Goal: Information Seeking & Learning: Learn about a topic

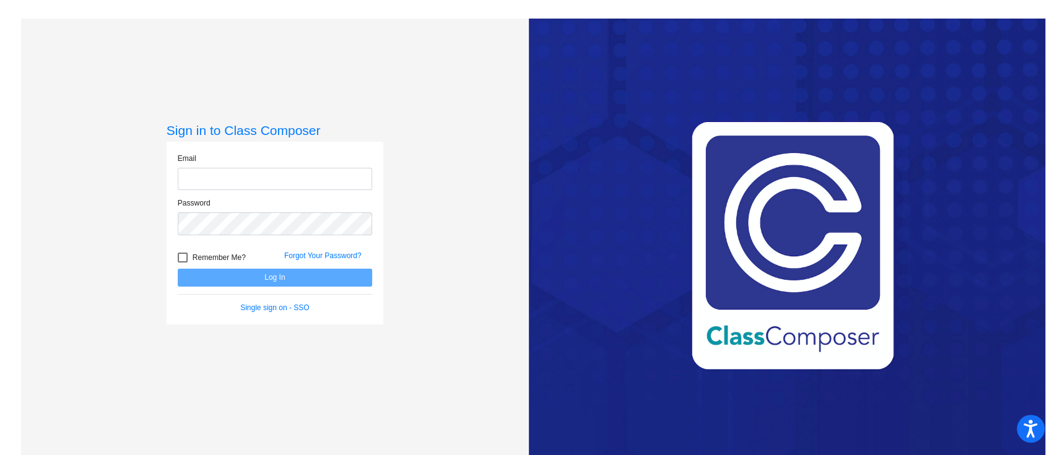
type input "[PERSON_NAME][EMAIL_ADDRESS][PERSON_NAME][DOMAIN_NAME]"
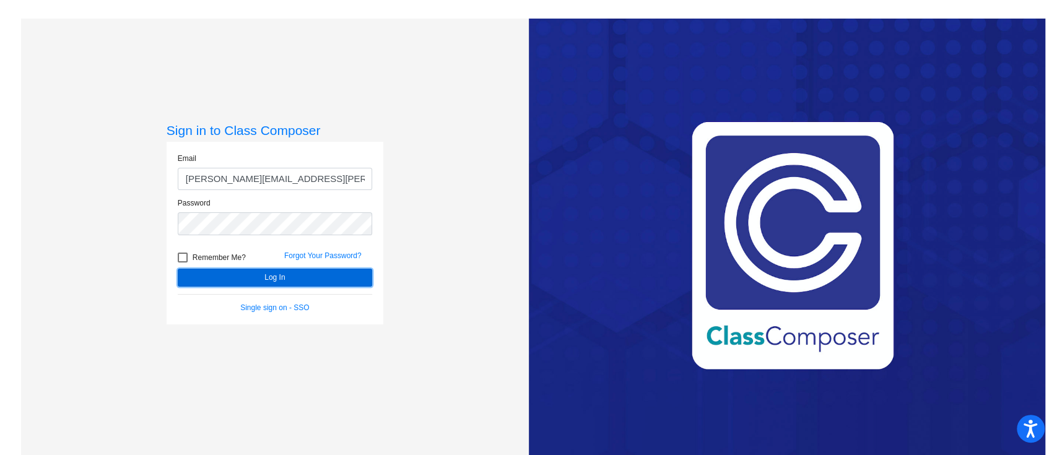
click at [262, 275] on button "Log In" at bounding box center [275, 278] width 194 height 18
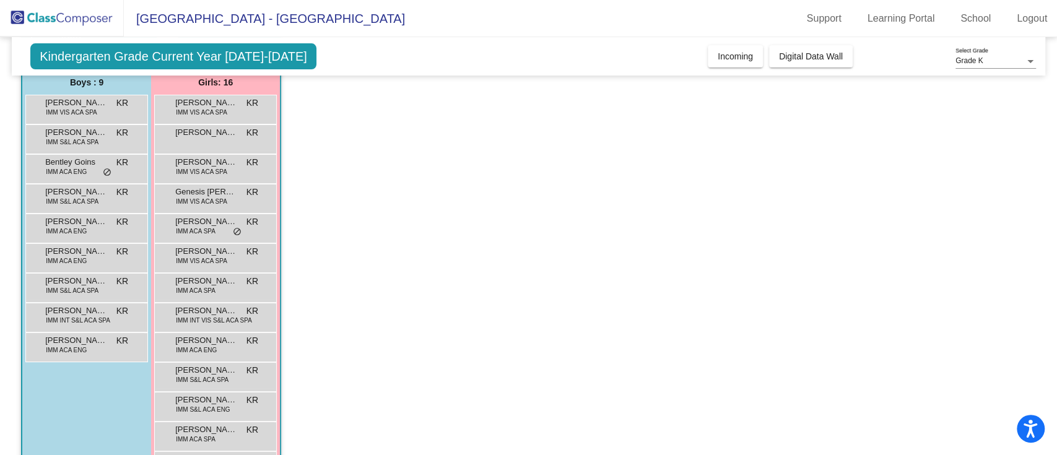
scroll to position [104, 0]
click at [222, 133] on span "[PERSON_NAME]" at bounding box center [206, 132] width 62 height 12
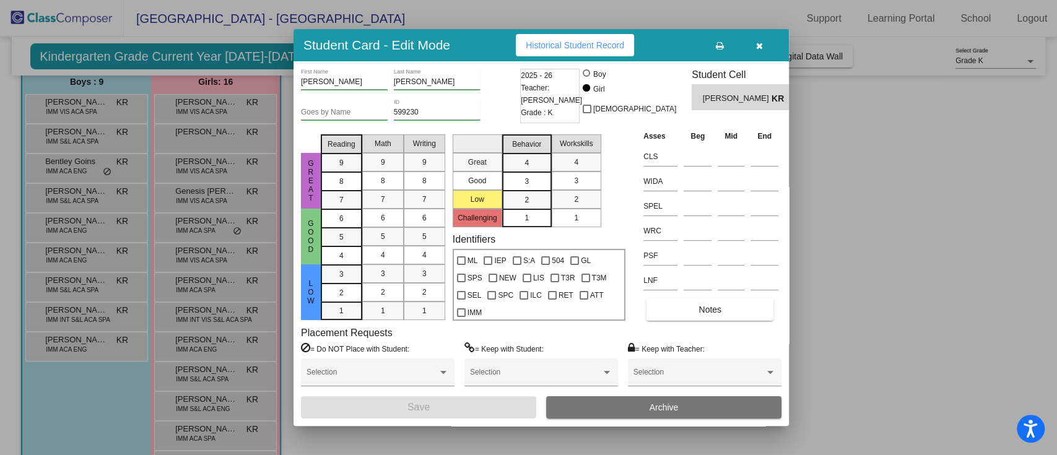
click at [885, 216] on div at bounding box center [528, 227] width 1057 height 455
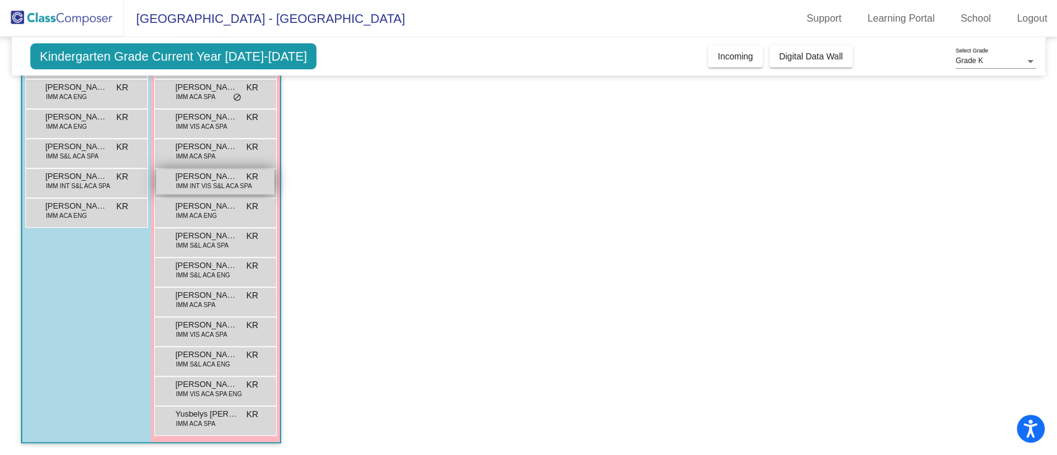
scroll to position [0, 0]
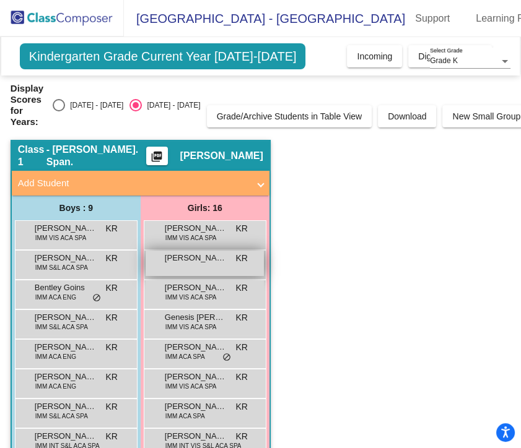
click at [183, 260] on span "[PERSON_NAME]" at bounding box center [196, 258] width 62 height 12
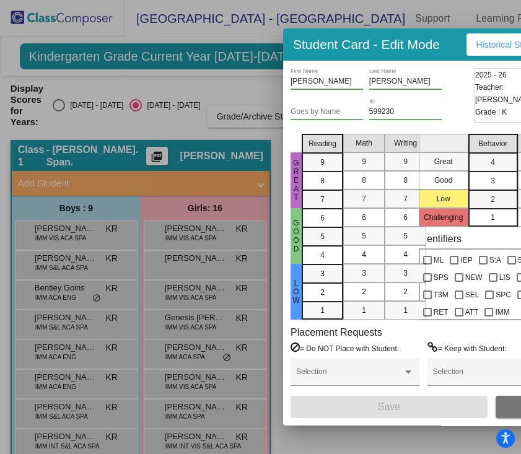
click at [433, 40] on h3 "Student Card - Edit Mode" at bounding box center [366, 44] width 147 height 15
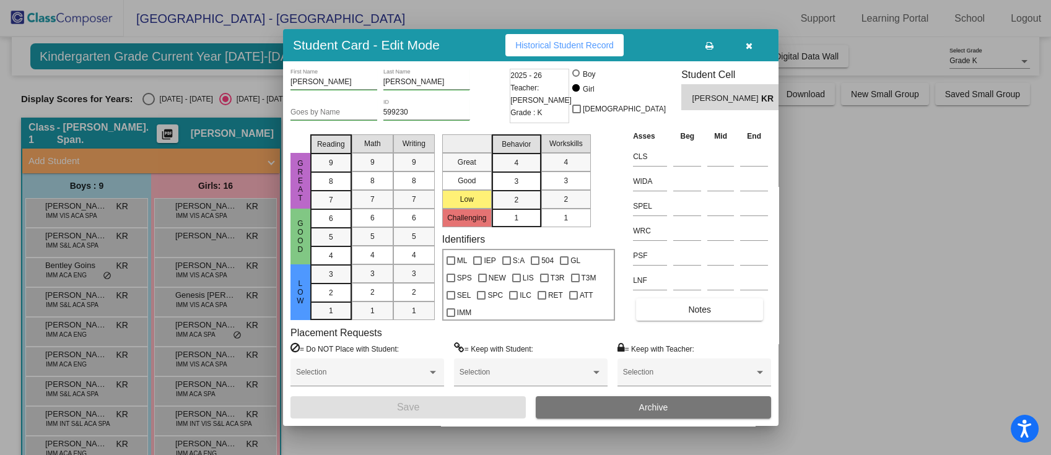
click at [753, 51] on button "button" at bounding box center [749, 45] width 40 height 22
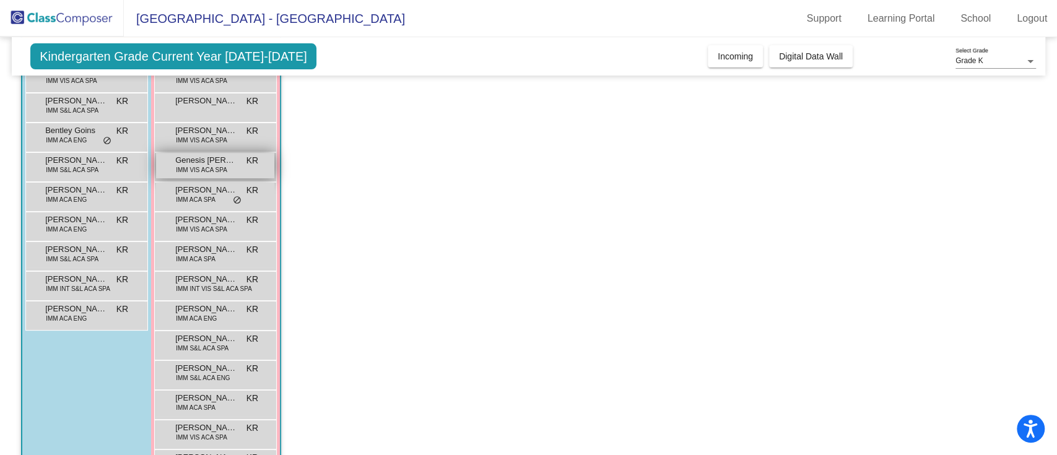
scroll to position [138, 0]
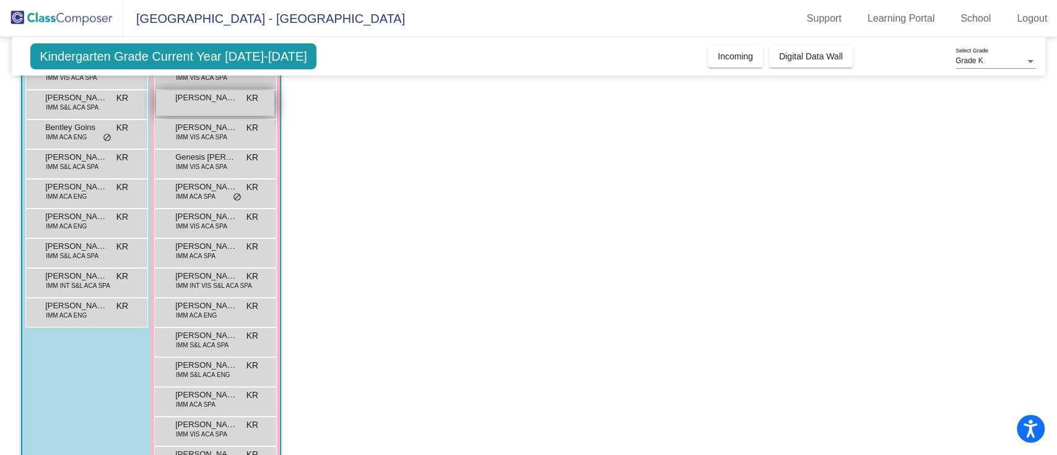
click at [200, 111] on div "[PERSON_NAME] KR lock do_not_disturb_alt" at bounding box center [215, 102] width 118 height 25
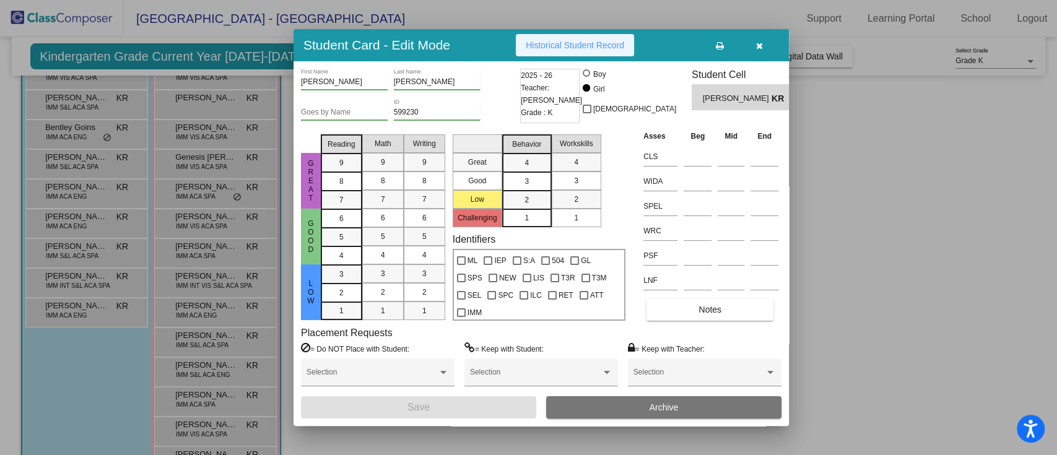
click at [590, 41] on span "Historical Student Record" at bounding box center [575, 45] width 98 height 10
click at [757, 47] on icon "button" at bounding box center [759, 45] width 7 height 9
